Goal: Task Accomplishment & Management: Manage account settings

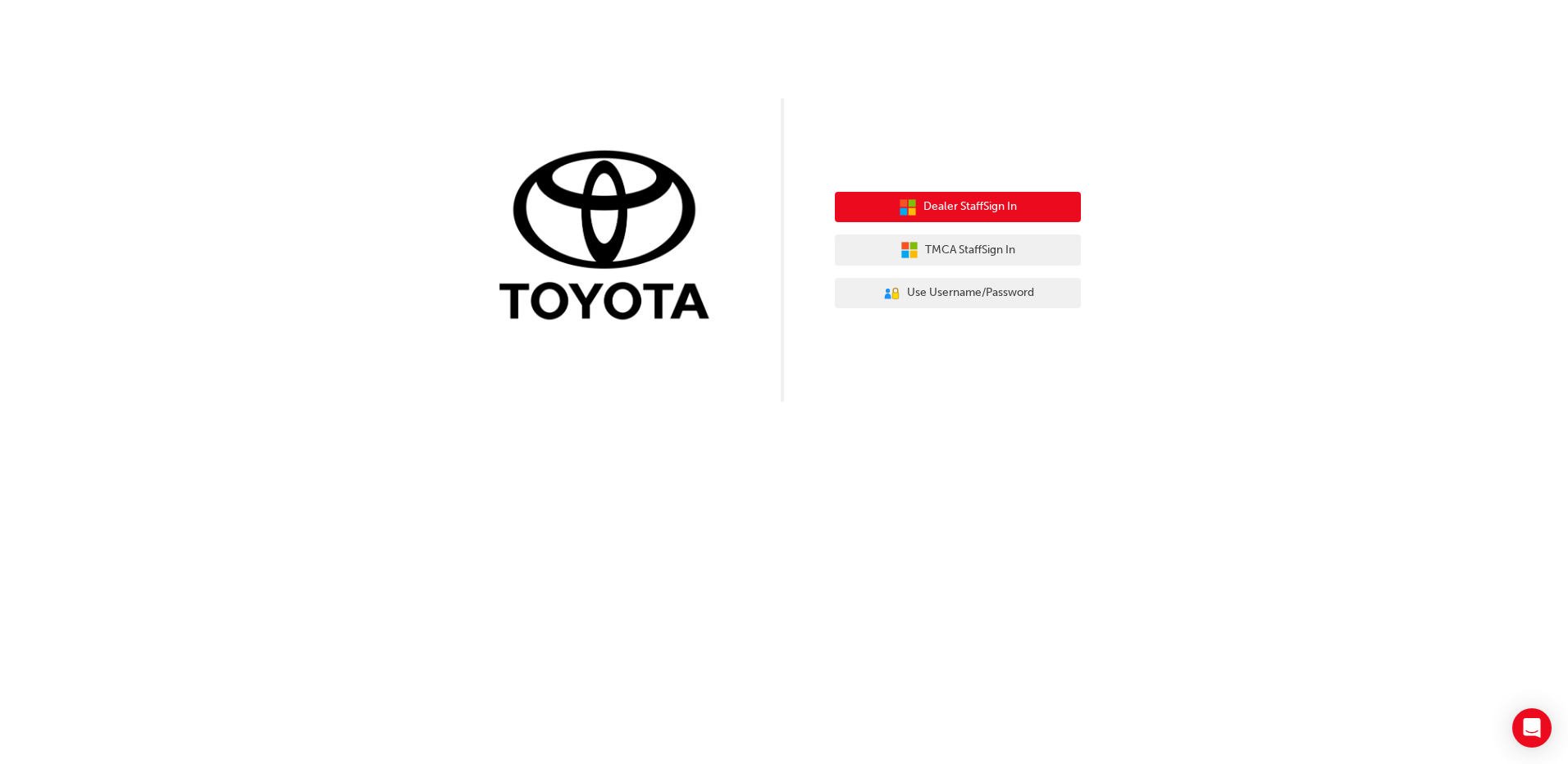
click at [967, 198] on button "Dealer Staff Sign In" at bounding box center [958, 207] width 246 height 31
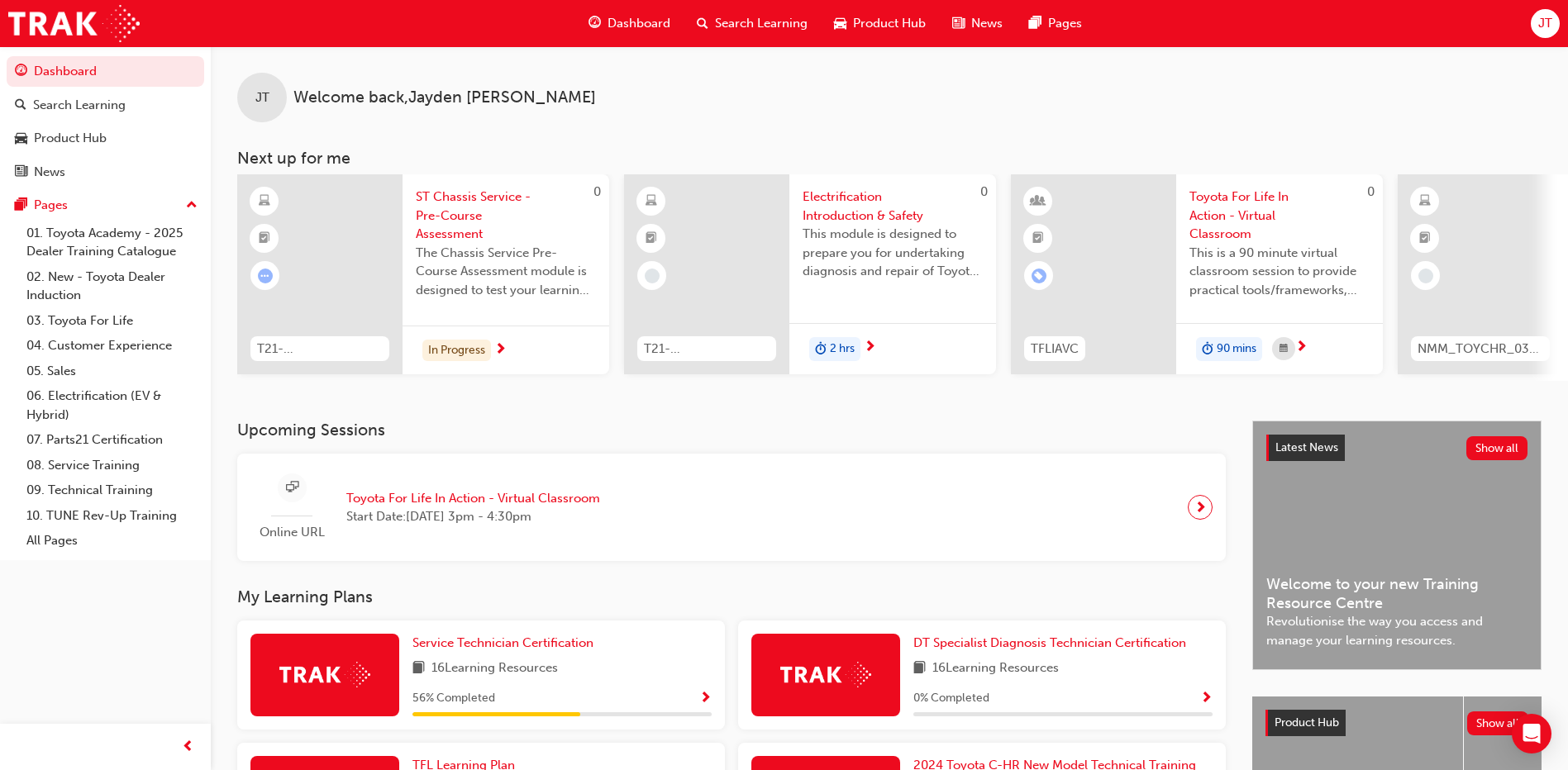
click at [1541, 22] on span "JT" at bounding box center [1545, 24] width 14 height 19
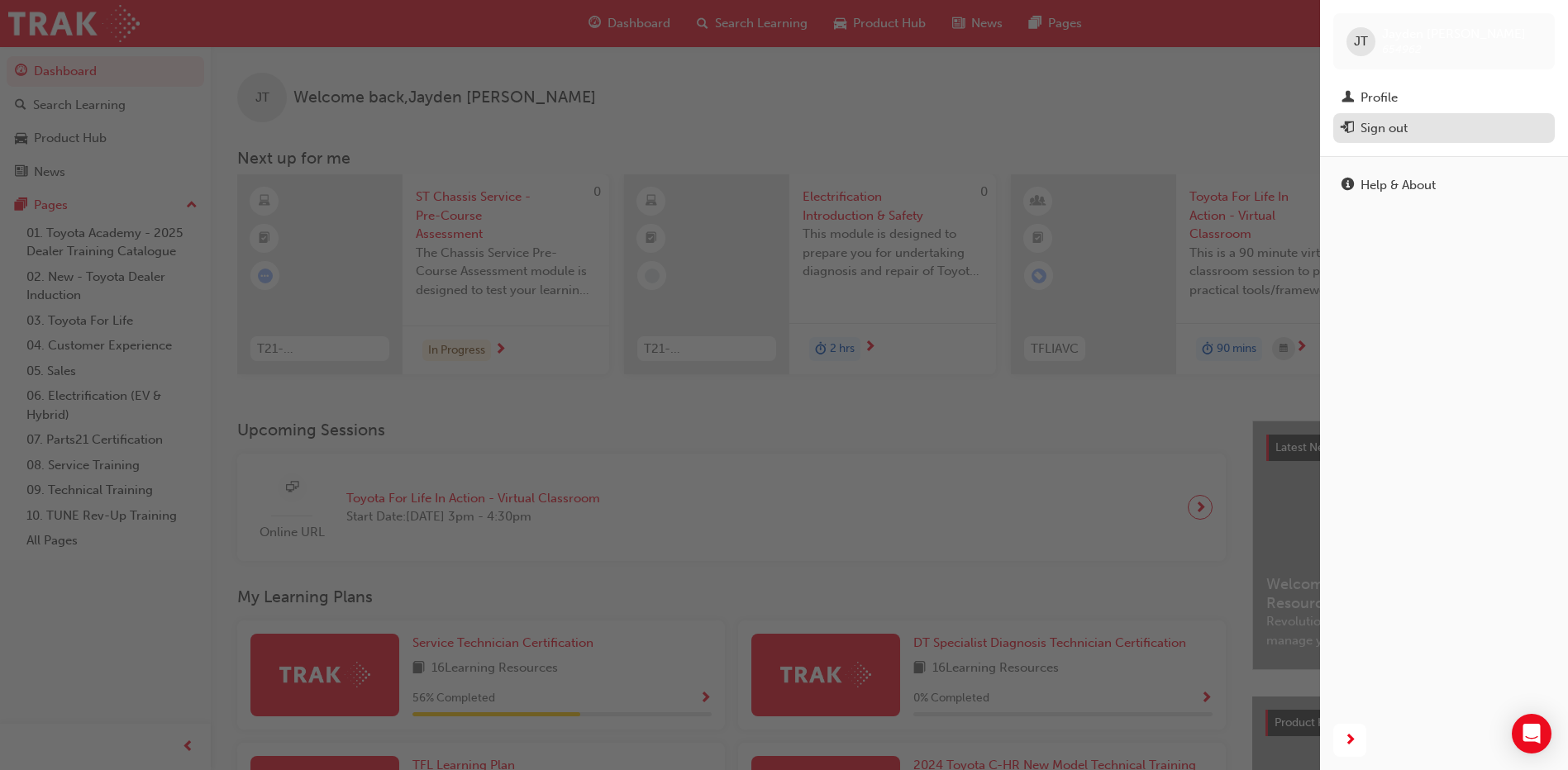
click at [1405, 119] on div "Sign out" at bounding box center [1385, 128] width 47 height 19
